Goal: Transaction & Acquisition: Purchase product/service

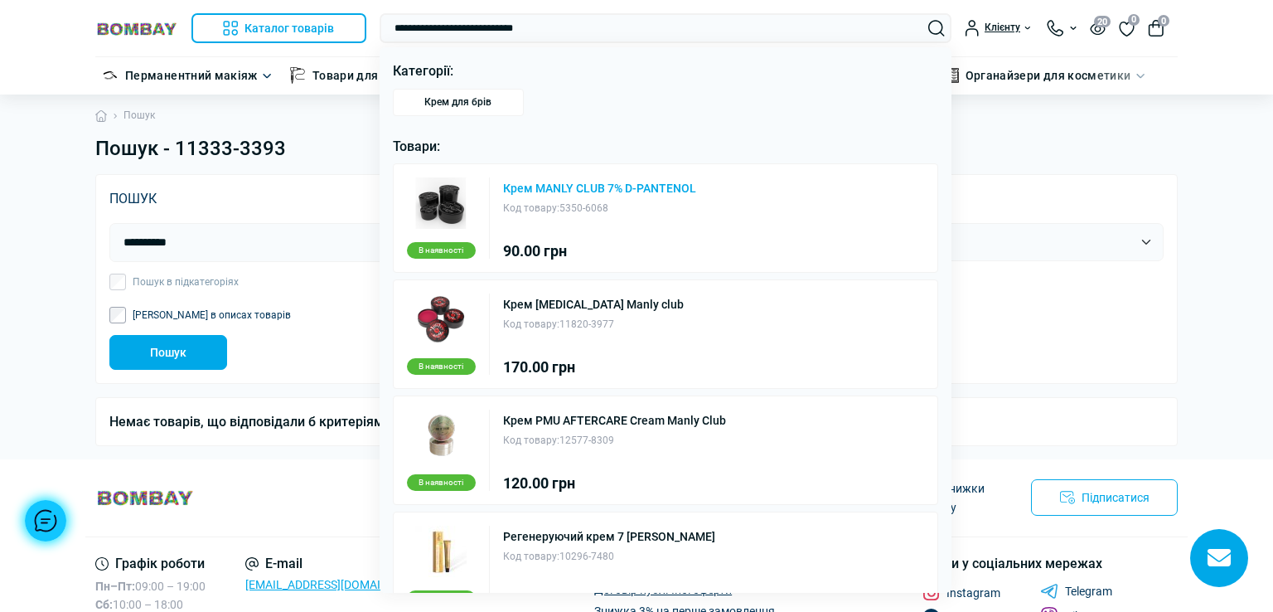
type input "**********"
click at [586, 187] on link "Крем MANLY CLUB 7% D-PANTENOL" at bounding box center [599, 188] width 193 height 12
